Goal: Task Accomplishment & Management: Complete application form

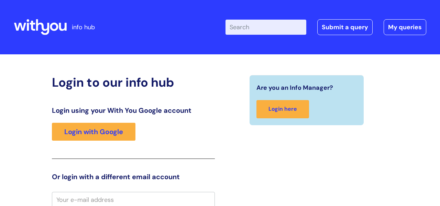
scroll to position [1, 0]
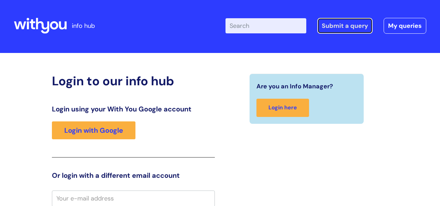
click at [341, 25] on link "Submit a query" at bounding box center [344, 26] width 55 height 16
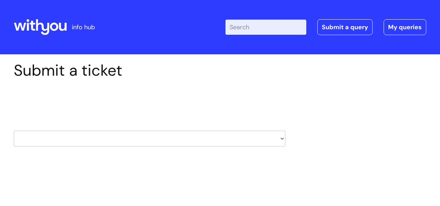
click at [282, 138] on select "HR / People IT and Support Clinical Drug Alerts Finance Accounts Data Support T…" at bounding box center [149, 139] width 271 height 16
select select "it_and_support"
click at [14, 131] on select "HR / People IT and Support Clinical Drug Alerts Finance Accounts Data Support T…" at bounding box center [149, 139] width 271 height 16
click at [121, 179] on select "... Mobile Phone Reset & MFA Accounts, Starters and Leavers IT Hardware issue I…" at bounding box center [149, 183] width 271 height 16
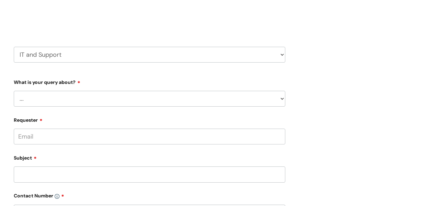
scroll to position [88, 0]
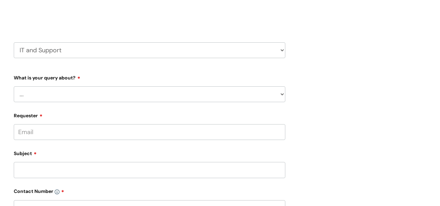
click at [280, 99] on select "... Mobile Phone Reset & MFA Accounts, Starters and Leavers IT Hardware issue I…" at bounding box center [149, 94] width 271 height 16
select select "Something Else"
click at [14, 86] on select "... Mobile Phone Reset & MFA Accounts, Starters and Leavers IT Hardware issue I…" at bounding box center [149, 94] width 271 height 16
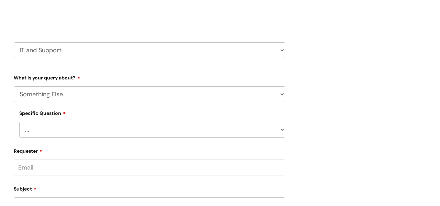
click at [124, 131] on select "... My problem is not listed" at bounding box center [152, 130] width 266 height 16
select select "My problem is not listed"
click at [19, 122] on select "... My problem is not listed" at bounding box center [152, 130] width 266 height 16
click at [125, 166] on input "Requester" at bounding box center [149, 167] width 271 height 16
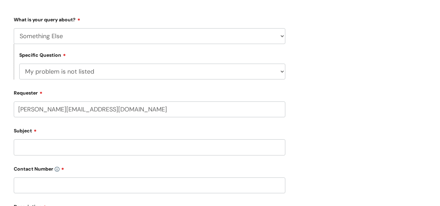
scroll to position [147, 0]
type input "emma.chant@wearewithyou.org.uk"
click at [93, 139] on div "Subject" at bounding box center [149, 139] width 271 height 31
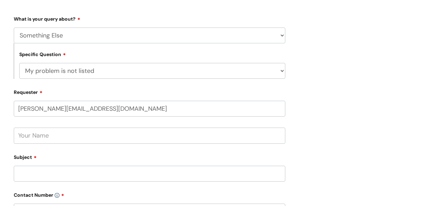
click at [78, 132] on input "text" at bounding box center [149, 135] width 271 height 16
type input "Emma Chant"
click at [62, 175] on input "Subject" at bounding box center [149, 174] width 271 height 16
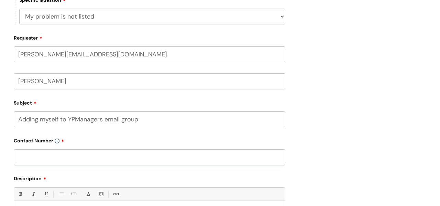
scroll to position [235, 0]
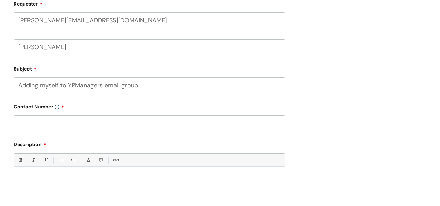
type input "Adding myself to YPManagers email group"
click at [80, 125] on input "text" at bounding box center [149, 123] width 271 height 16
type input "07816246686"
click at [97, 180] on div at bounding box center [149, 193] width 271 height 47
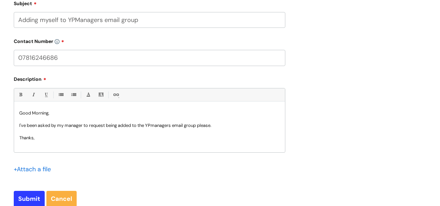
scroll to position [313, 0]
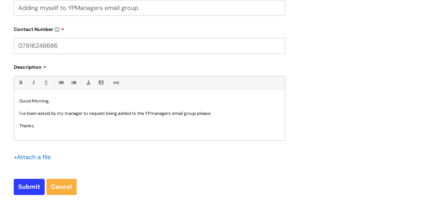
click at [157, 113] on p "I've been asked by my manager to request being added to the YPmanagers email gr…" at bounding box center [149, 113] width 260 height 6
click at [24, 186] on input "Submit" at bounding box center [29, 187] width 31 height 16
type input "Please Wait..."
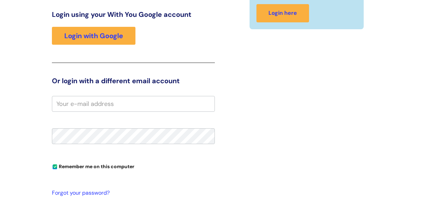
scroll to position [113, 0]
